Goal: Transaction & Acquisition: Purchase product/service

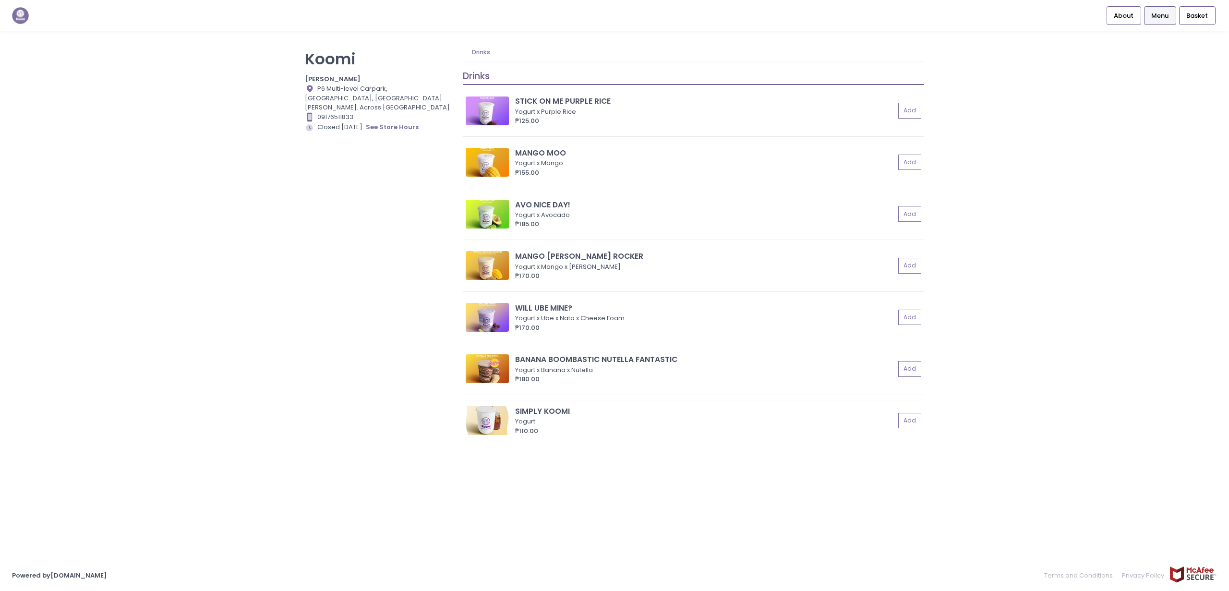
drag, startPoint x: 455, startPoint y: 76, endPoint x: 640, endPoint y: 443, distance: 411.0
click at [640, 443] on div "Koomi Koomi Greenhills Location Created with Sketch. P6 Multi-level Carpark, [G…" at bounding box center [614, 290] width 631 height 495
copy div "Location Created with Sketch. P6 Multi-level Carpark, [GEOGRAPHIC_DATA], [GEOGR…"
click at [416, 145] on div "Koomi Koomi Greenhills Location Created with Sketch. P6 Multi-level Carpark, [G…" at bounding box center [378, 290] width 158 height 495
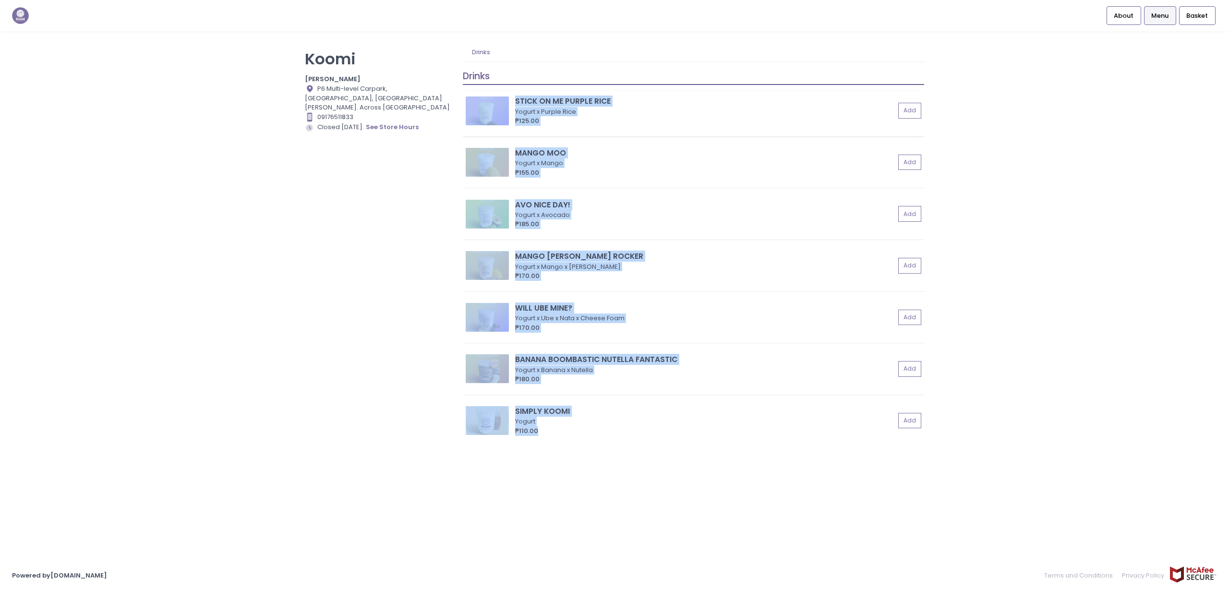
drag, startPoint x: 552, startPoint y: 459, endPoint x: 482, endPoint y: 108, distance: 357.7
click at [482, 108] on div "Drinks STICK ON ME PURPLE RICE Yogurt x Purple Rice ₱125.00 Add MANGO MOO Yogur…" at bounding box center [693, 309] width 461 height 495
copy div "STICK ON ME PURPLE RICE Yogurt x Purple Rice ₱125.00 Add MANGO MOO Yogurt x Man…"
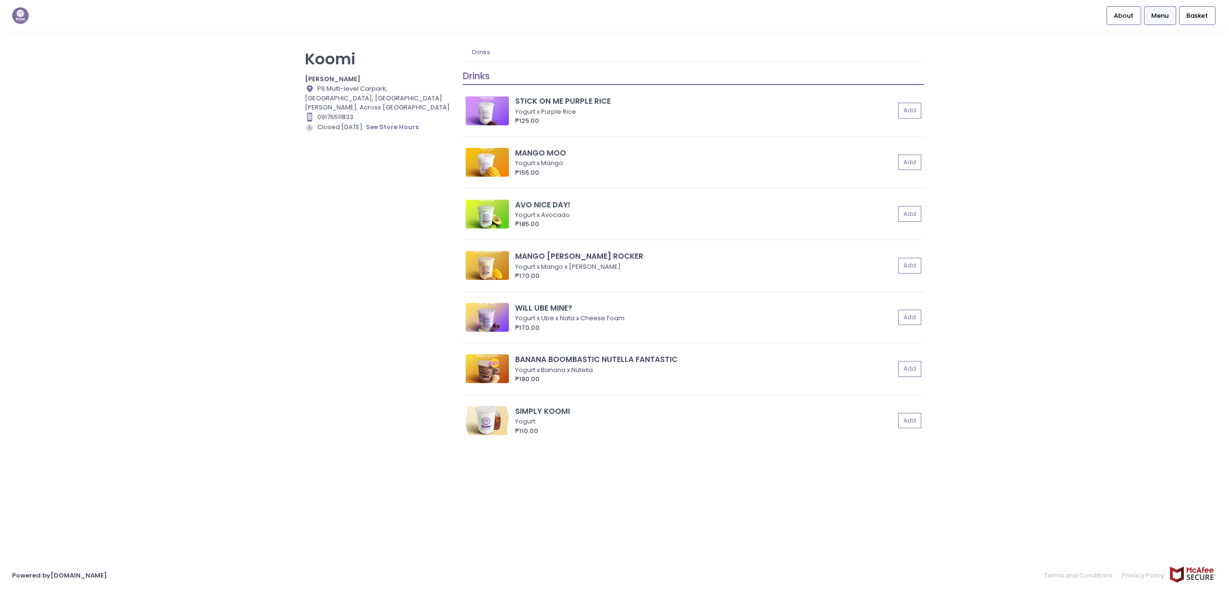
click at [272, 245] on div "Koomi Koomi Greenhills Location Created with Sketch. P6 Multi-level Carpark, [G…" at bounding box center [614, 295] width 1229 height 504
click at [24, 20] on img at bounding box center [20, 15] width 17 height 17
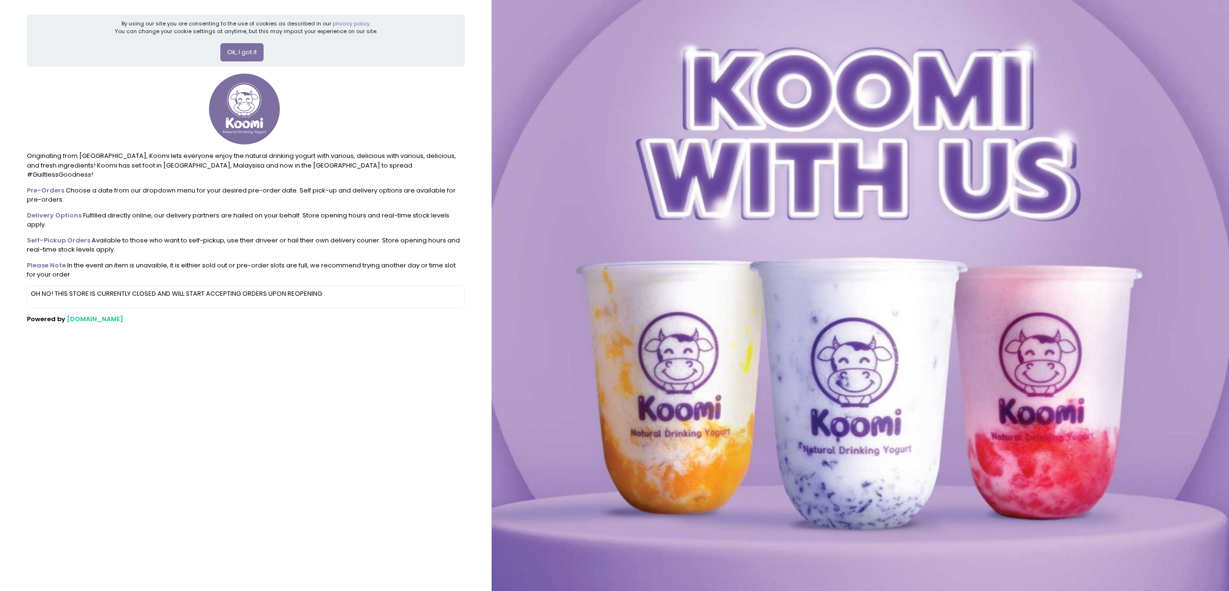
click at [245, 47] on button "Ok, I got it" at bounding box center [241, 52] width 43 height 18
